Goal: Check status: Check status

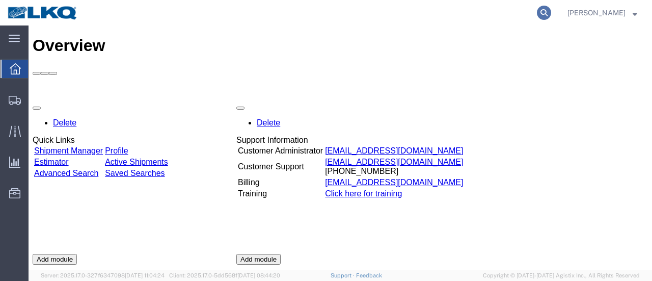
click at [551, 8] on icon at bounding box center [544, 13] width 14 height 14
click at [394, 14] on input "search" at bounding box center [382, 13] width 310 height 24
type input "56525617"
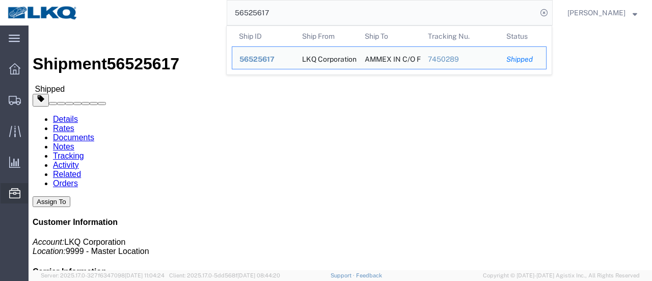
click at [0, 0] on span "Location Appointment" at bounding box center [0, 0] width 0 height 0
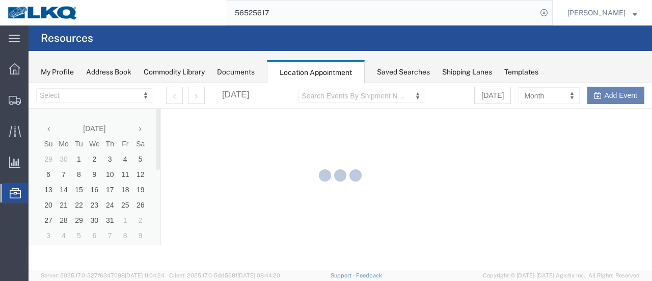
select select "28712"
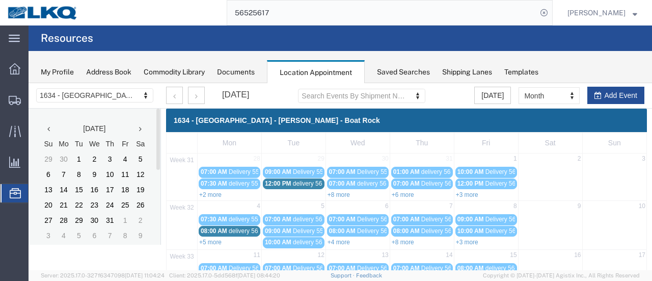
scroll to position [153, 0]
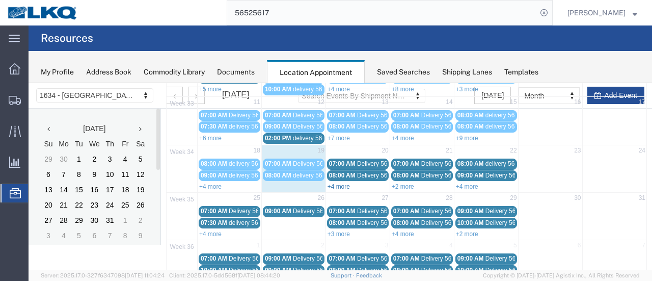
click at [341, 183] on link "+4 more" at bounding box center [339, 186] width 22 height 7
